Goal: Check status: Check status

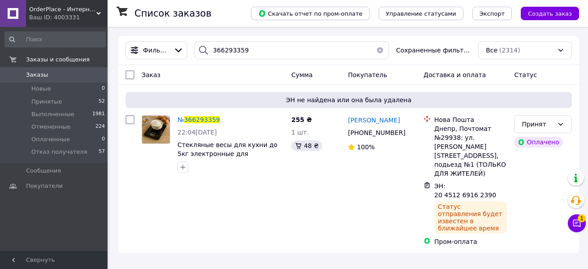
click at [208, 54] on div "366293359" at bounding box center [291, 50] width 194 height 18
type input "366308379"
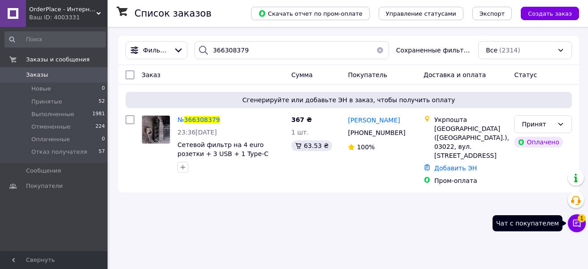
click at [575, 223] on icon at bounding box center [576, 223] width 9 height 9
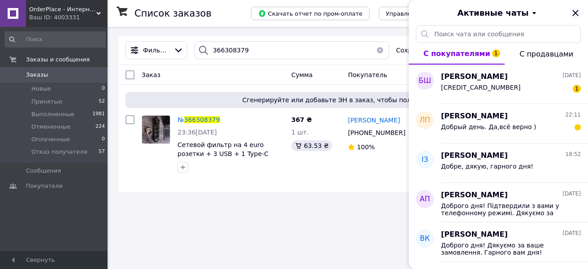
click at [574, 9] on icon "Закрыть" at bounding box center [575, 13] width 11 height 11
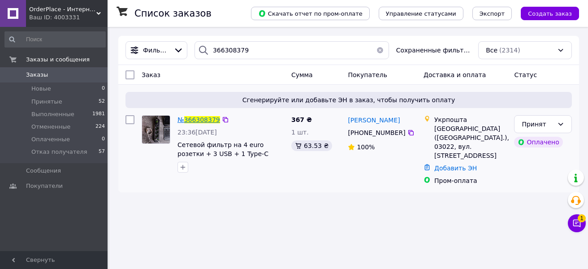
click at [202, 117] on span "366308379" at bounding box center [202, 119] width 36 height 7
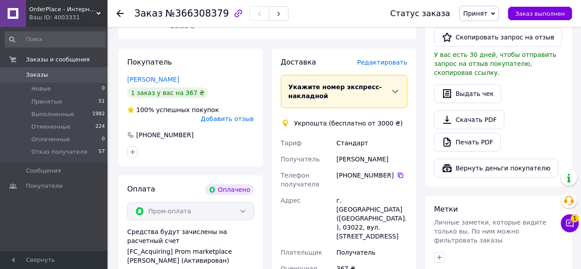
scroll to position [314, 0]
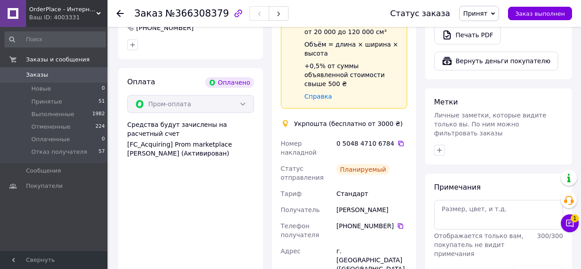
scroll to position [358, 0]
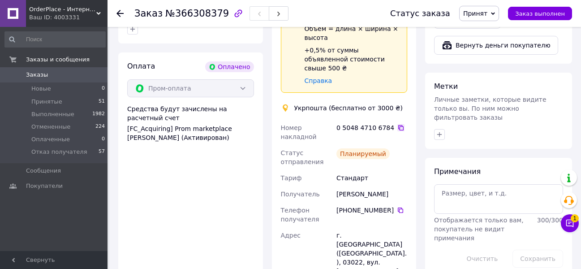
click at [397, 124] on icon at bounding box center [400, 127] width 7 height 7
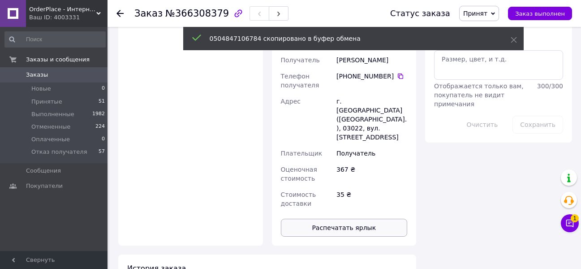
scroll to position [493, 0]
click at [352, 218] on button "Распечатать ярлык" at bounding box center [344, 227] width 127 height 18
